Goal: Information Seeking & Learning: Learn about a topic

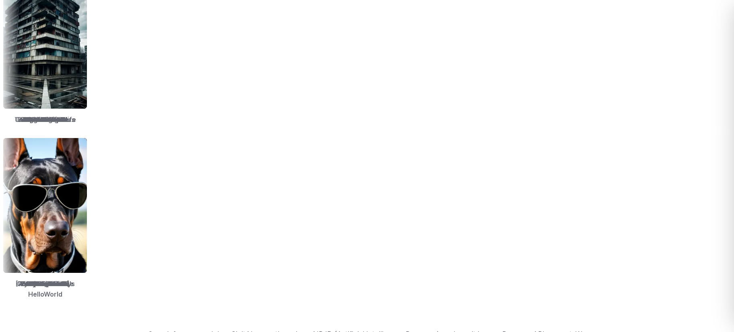
scroll to position [1127, 0]
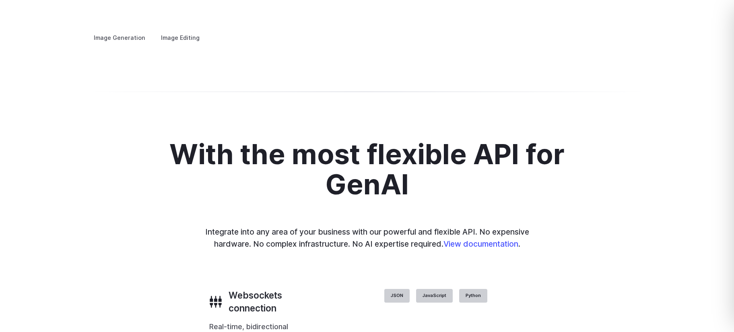
scroll to position [1621, 0]
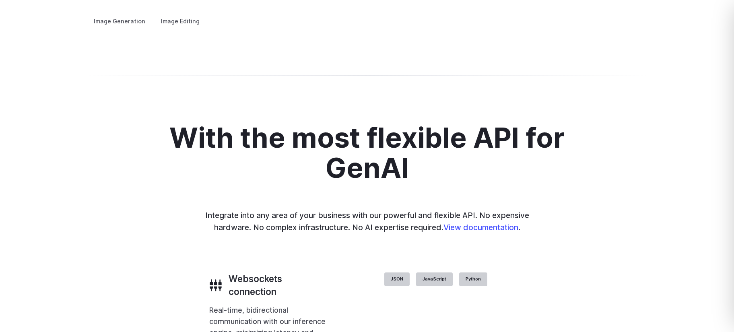
click at [0, 0] on summary "Concept design" at bounding box center [0, 0] width 0 height 0
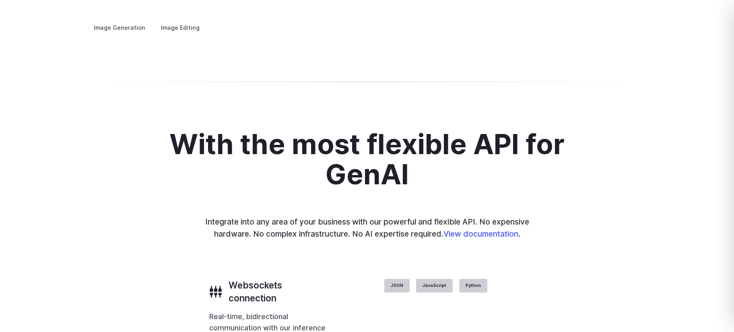
click at [0, 0] on summary "Concept design" at bounding box center [0, 0] width 0 height 0
click at [0, 0] on summary "Custom avatars" at bounding box center [0, 0] width 0 height 0
click at [0, 0] on summary "Creative styling" at bounding box center [0, 0] width 0 height 0
click at [0, 0] on summary "Architecture" at bounding box center [0, 0] width 0 height 0
click at [0, 0] on summary "Product design" at bounding box center [0, 0] width 0 height 0
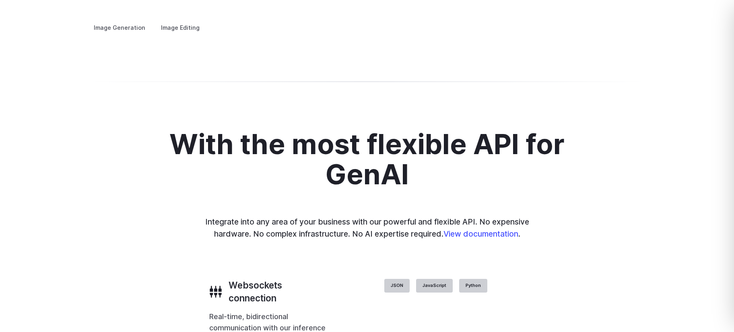
click at [0, 0] on summary "Personalized assets" at bounding box center [0, 0] width 0 height 0
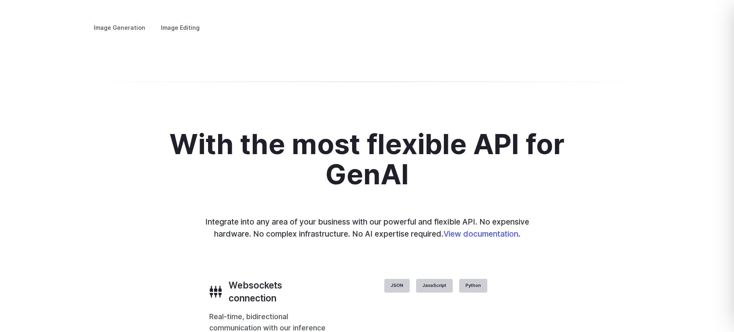
click at [0, 0] on summary "Personalized assets" at bounding box center [0, 0] width 0 height 0
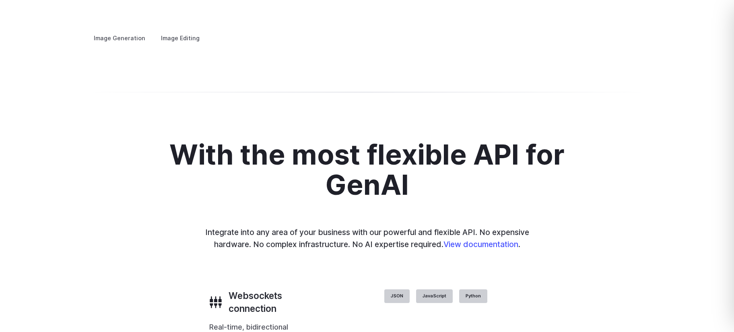
scroll to position [1605, 0]
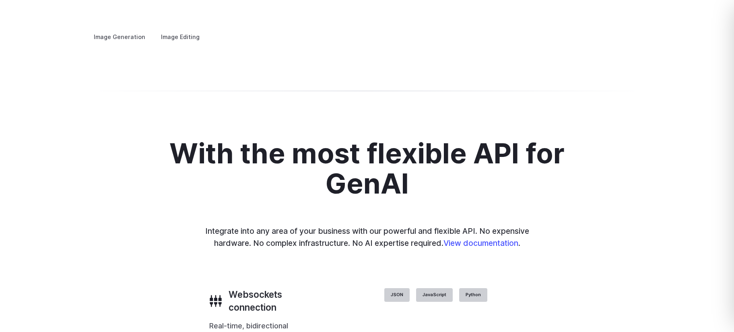
click at [175, 30] on label "Image Editing" at bounding box center [180, 37] width 52 height 14
click at [136, 30] on label "Image Generation" at bounding box center [119, 37] width 65 height 14
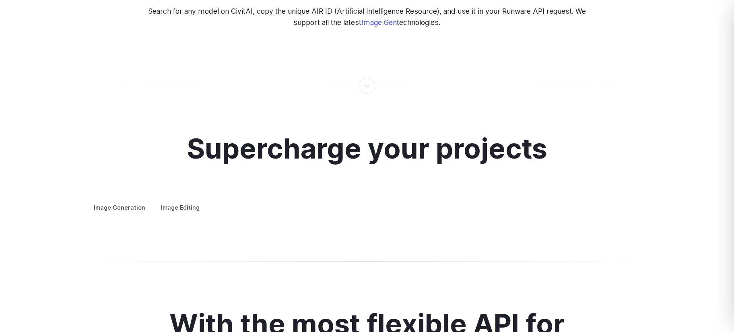
scroll to position [1351, 0]
